Goal: Information Seeking & Learning: Learn about a topic

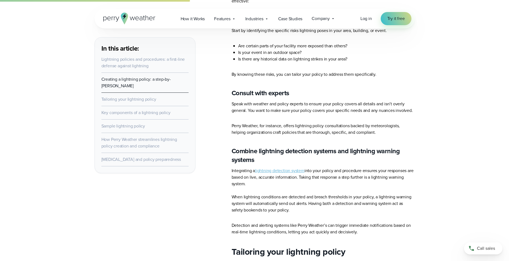
scroll to position [493, 0]
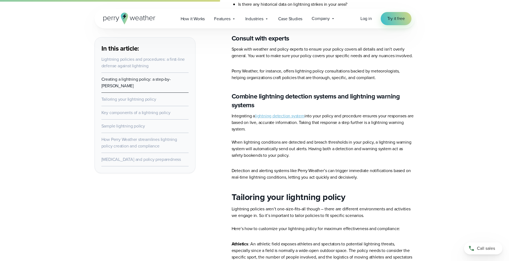
click at [282, 113] on link "lightning detection system" at bounding box center [280, 116] width 50 height 6
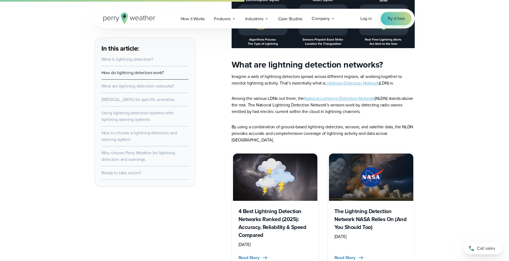
scroll to position [603, 0]
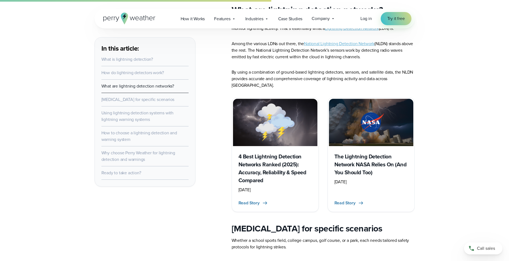
click at [124, 134] on link "How to choose a lightning detection and warning system" at bounding box center [139, 136] width 76 height 13
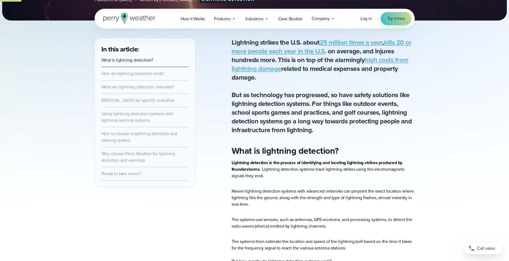
scroll to position [4, 0]
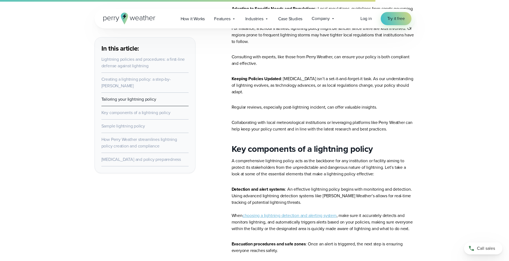
scroll to position [904, 0]
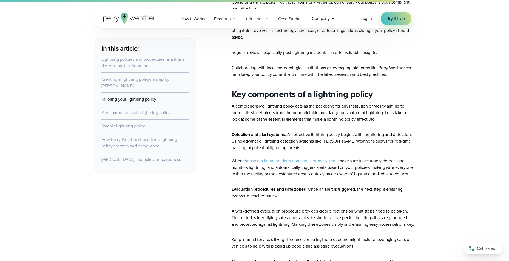
click at [276, 158] on link "choosing a lightning detection and alerting system" at bounding box center [289, 161] width 94 height 6
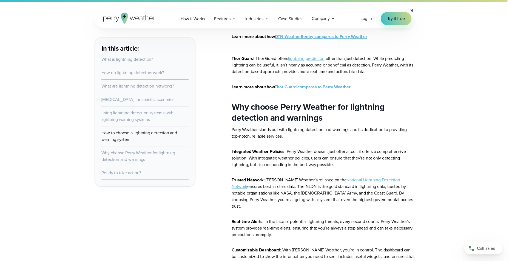
scroll to position [1543, 0]
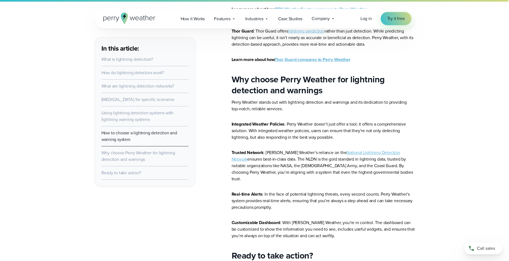
click at [359, 162] on link "National Lightning Detection Network" at bounding box center [315, 156] width 168 height 13
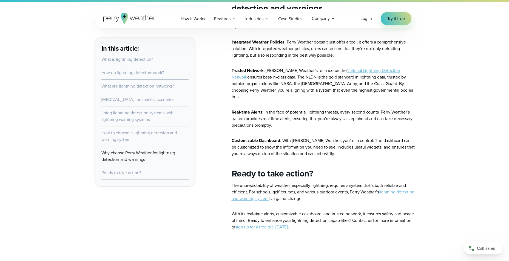
click at [386, 197] on link "lightning detection and warning system" at bounding box center [322, 195] width 183 height 13
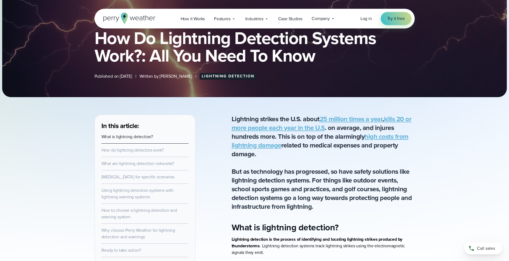
scroll to position [9, 0]
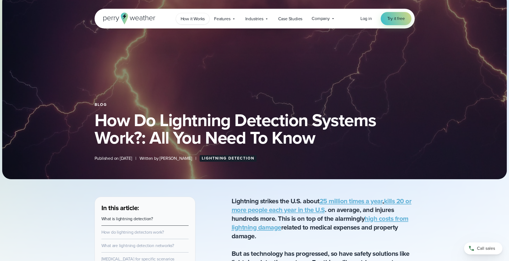
click at [183, 19] on span "How it Works" at bounding box center [192, 19] width 24 height 7
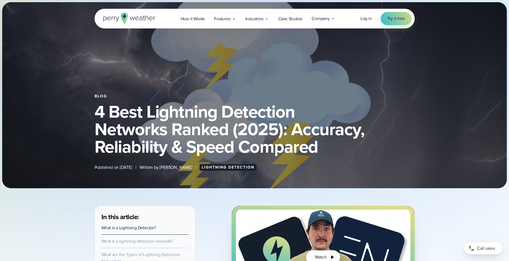
scroll to position [82, 0]
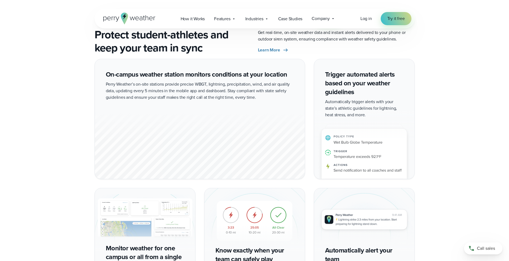
scroll to position [822, 0]
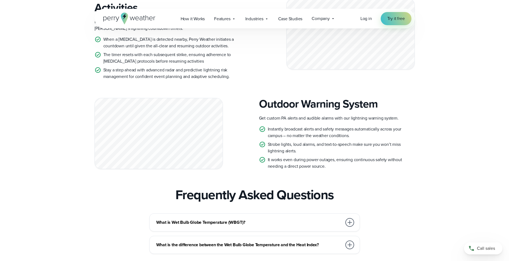
scroll to position [1479, 0]
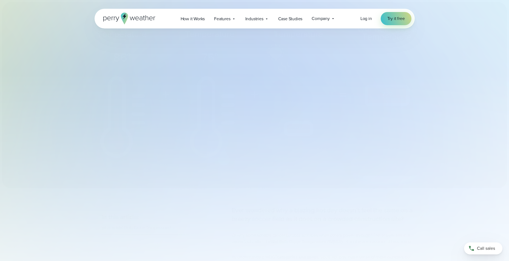
select select "***"
